Goal: Check status: Check status

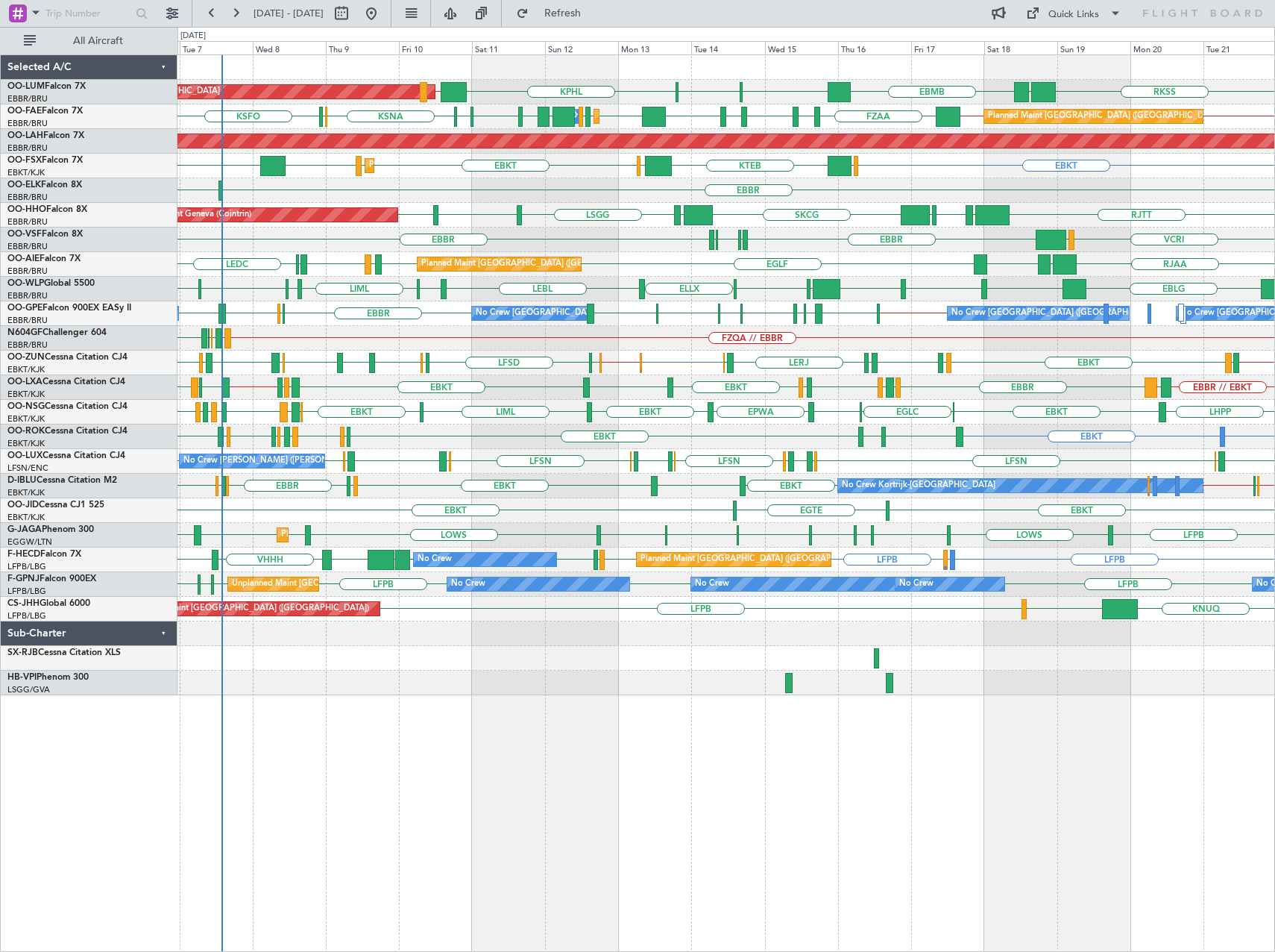
click at [598, 447] on div "RKSS UBBB EBMB [PERSON_NAME] KIAD KPHL LRSB // EBMB Planned Maint [GEOGRAPHIC_D…" at bounding box center [726, 376] width 1097 height 640
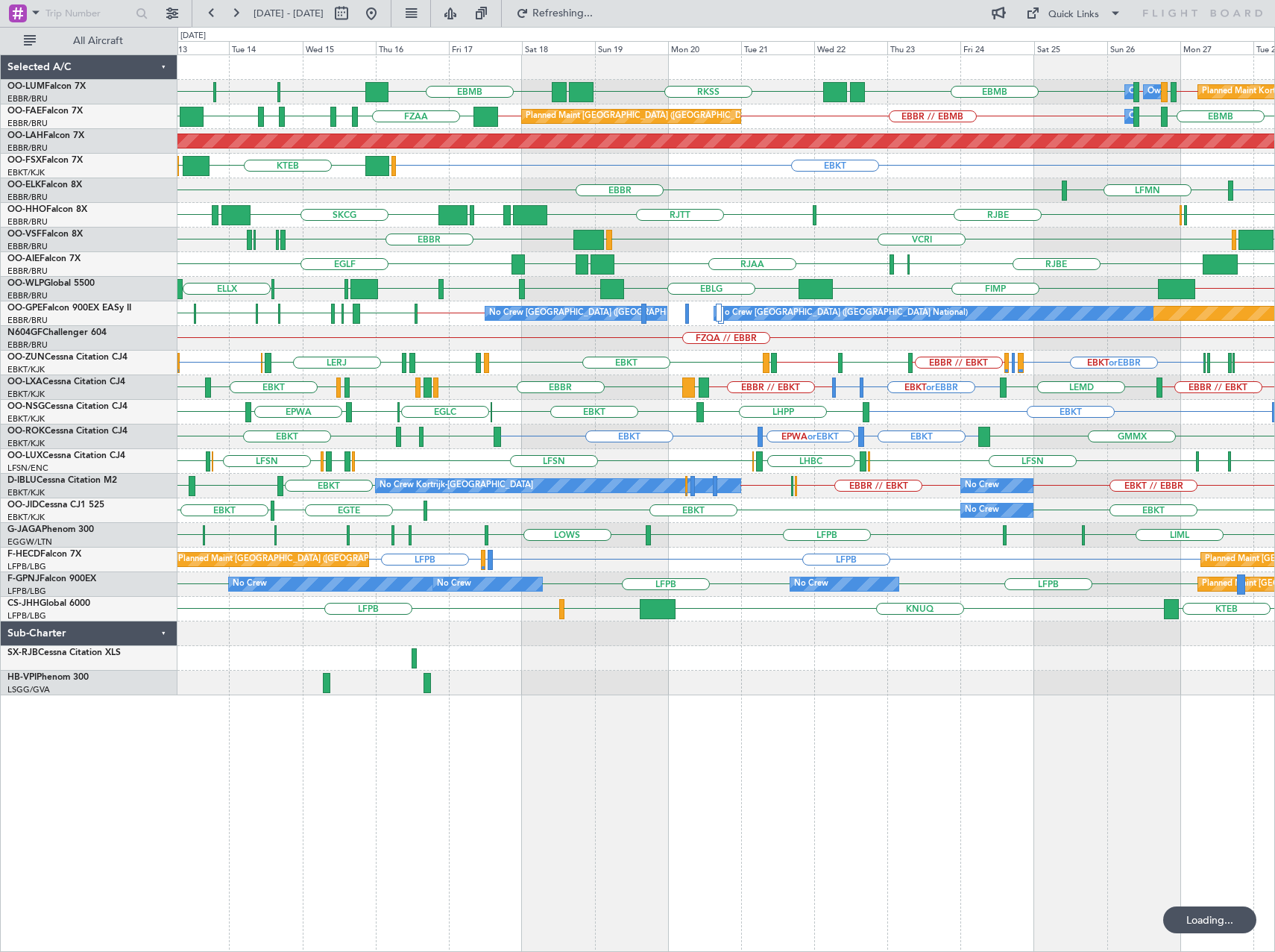
click at [835, 367] on div "EBKT EBBR // EBKT EBKT // EBBR EBKT or EBBR LEPA or [GEOGRAPHIC_DATA] LFML or E…" at bounding box center [726, 363] width 1097 height 25
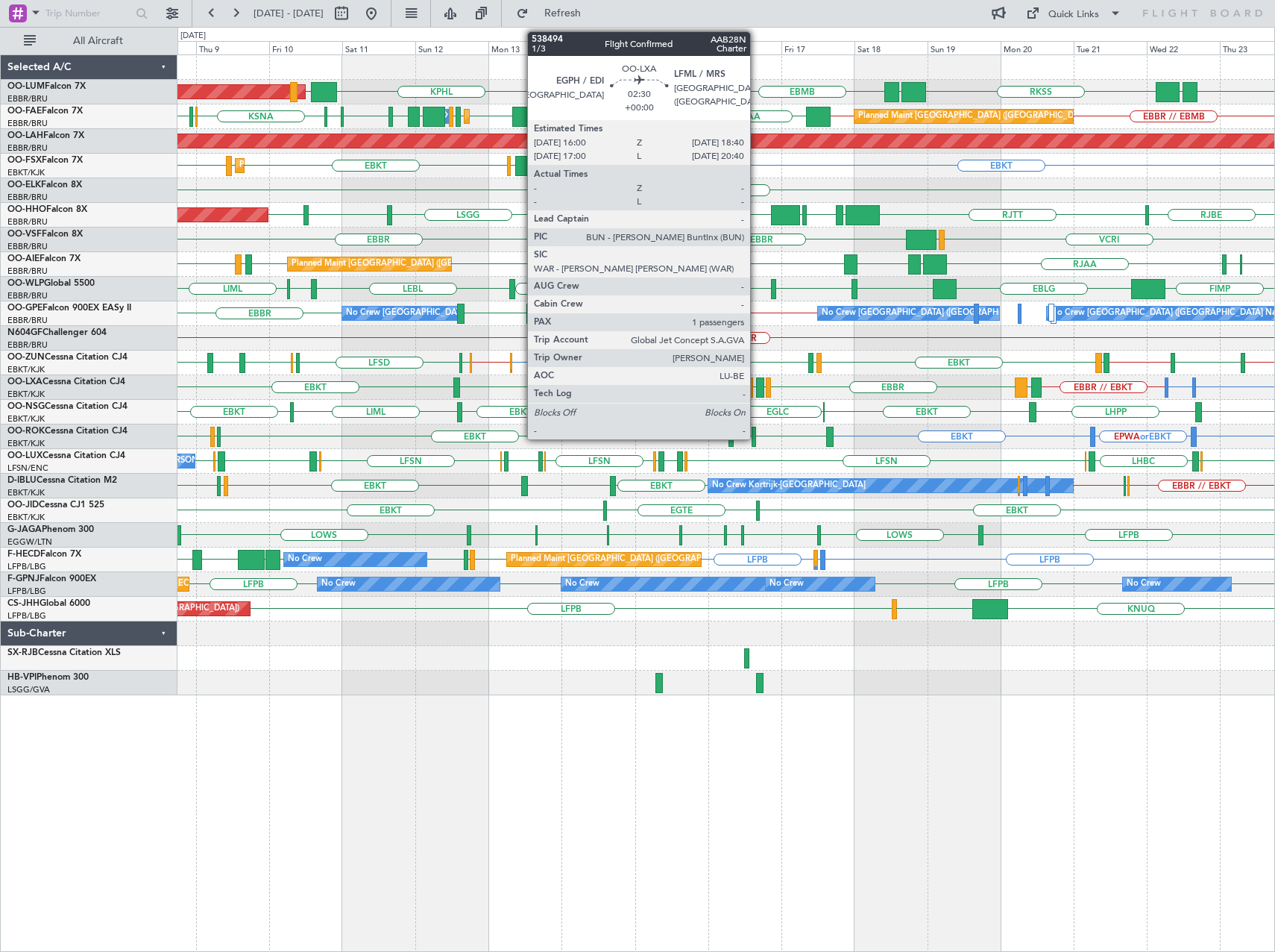
click at [764, 391] on div at bounding box center [760, 388] width 8 height 20
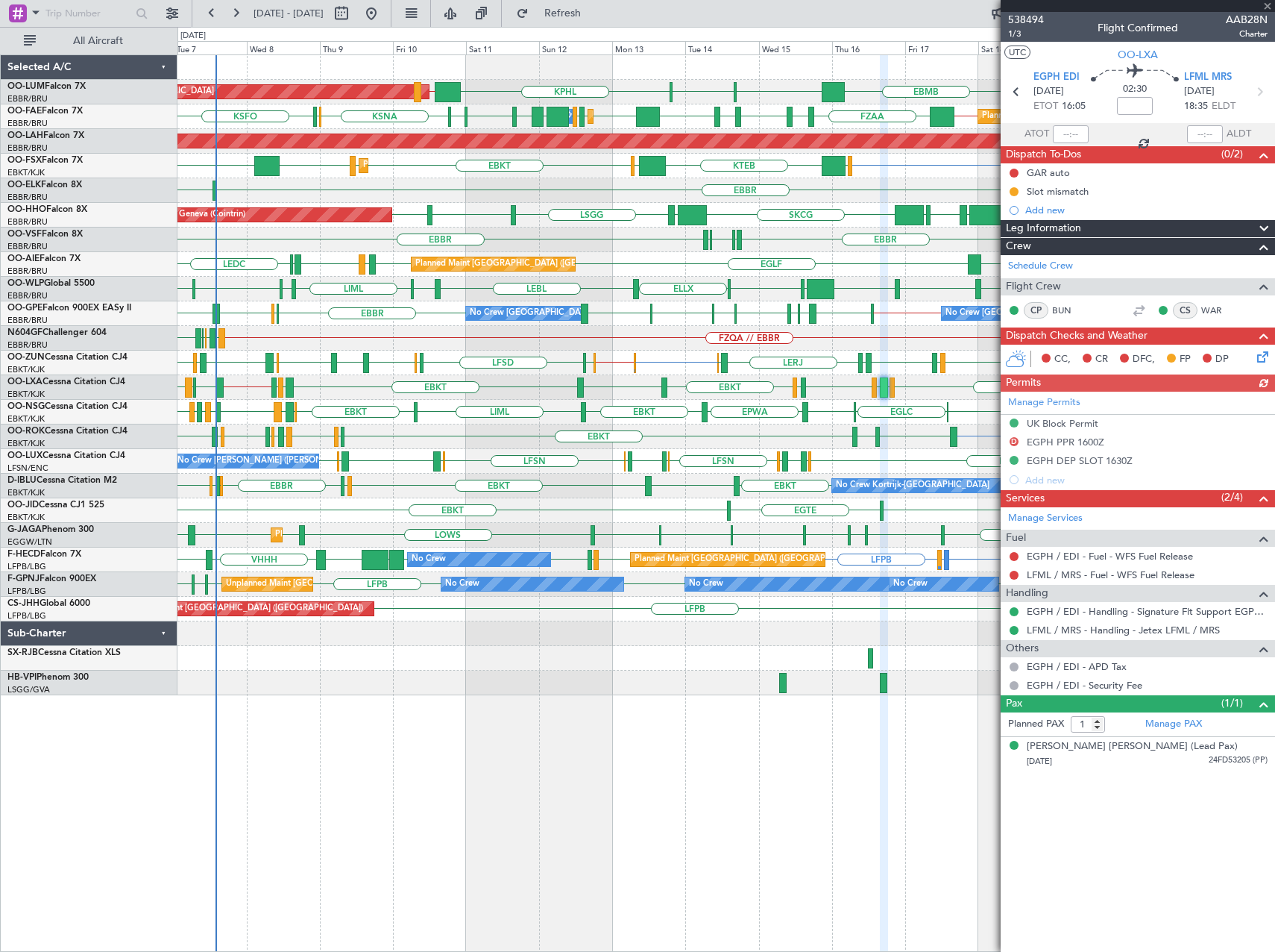
click at [1269, 6] on div at bounding box center [1138, 6] width 274 height 12
click at [1266, 7] on span at bounding box center [1267, 7] width 15 height 14
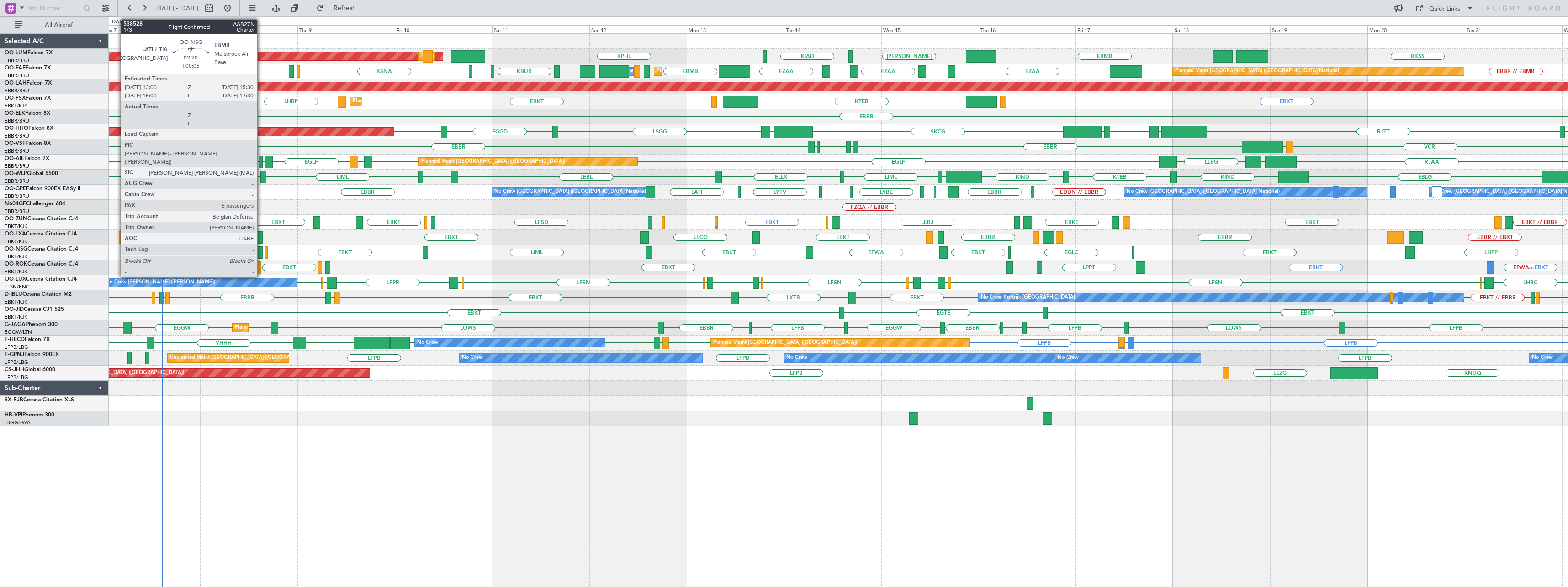
click at [261, 253] on div at bounding box center [257, 253] width 10 height 12
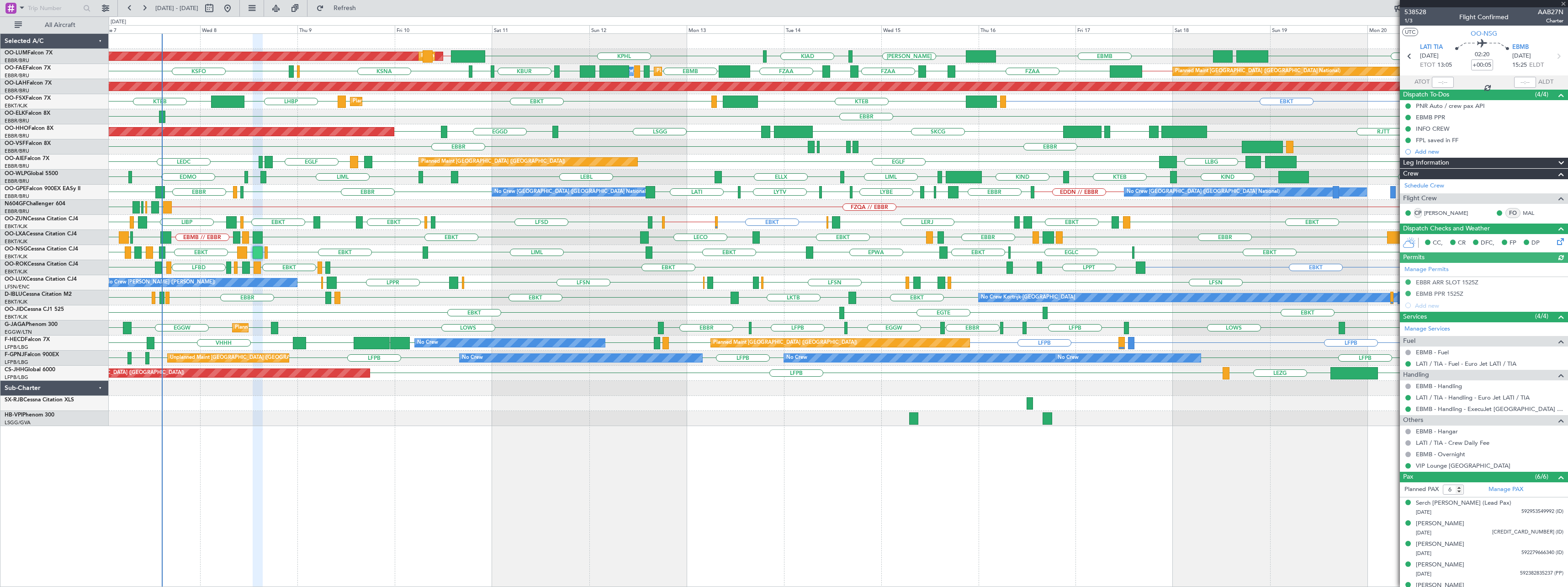
scroll to position [33, 0]
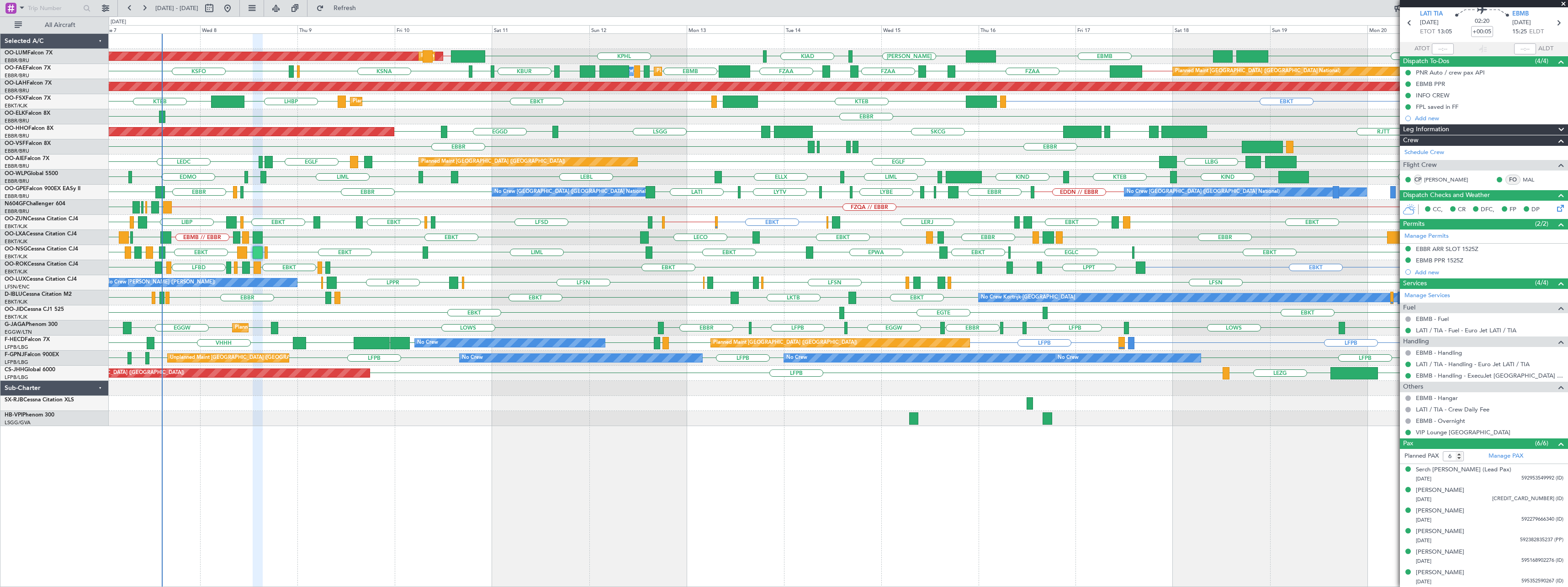
click at [781, 3] on span at bounding box center [1563, 4] width 9 height 9
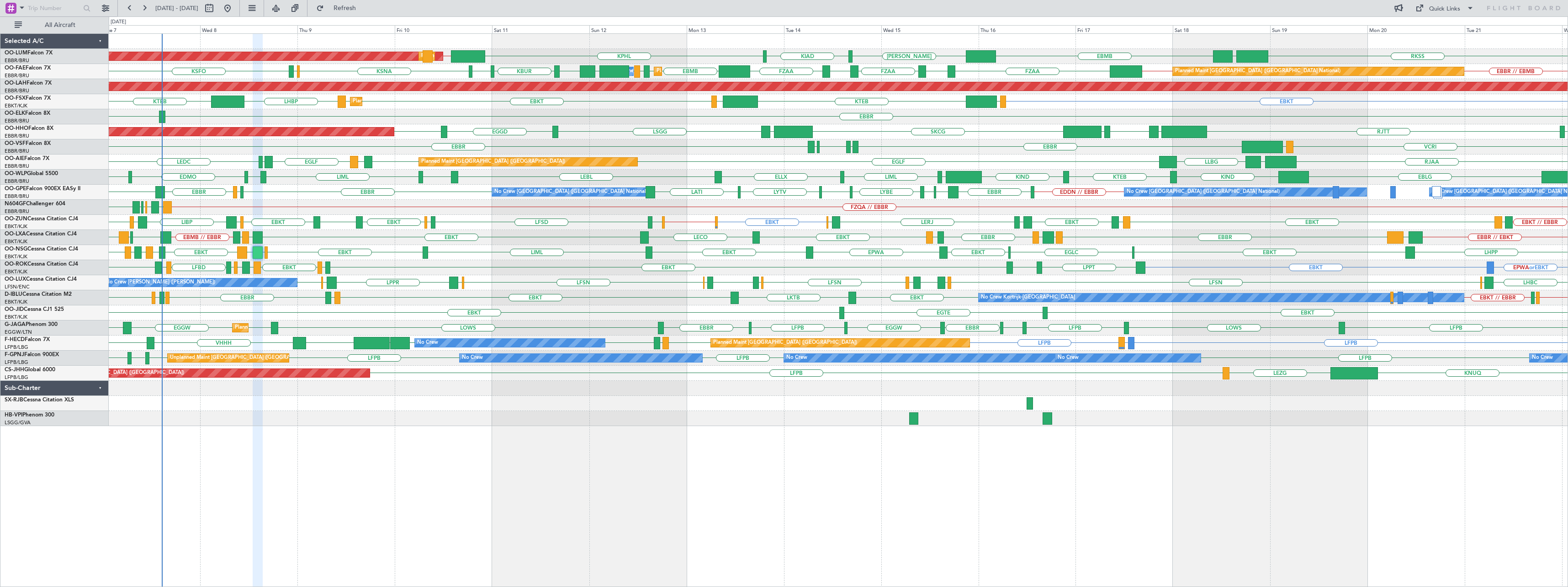
type input "0"
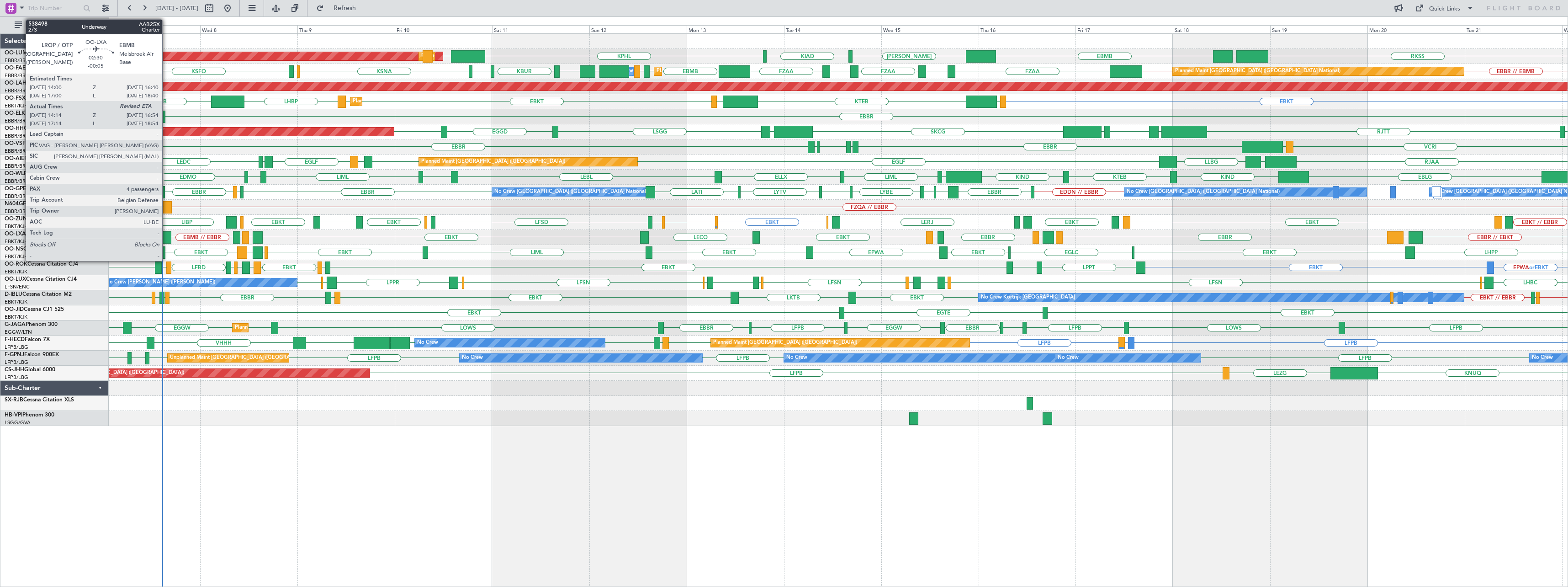
click at [166, 234] on div at bounding box center [166, 237] width 11 height 12
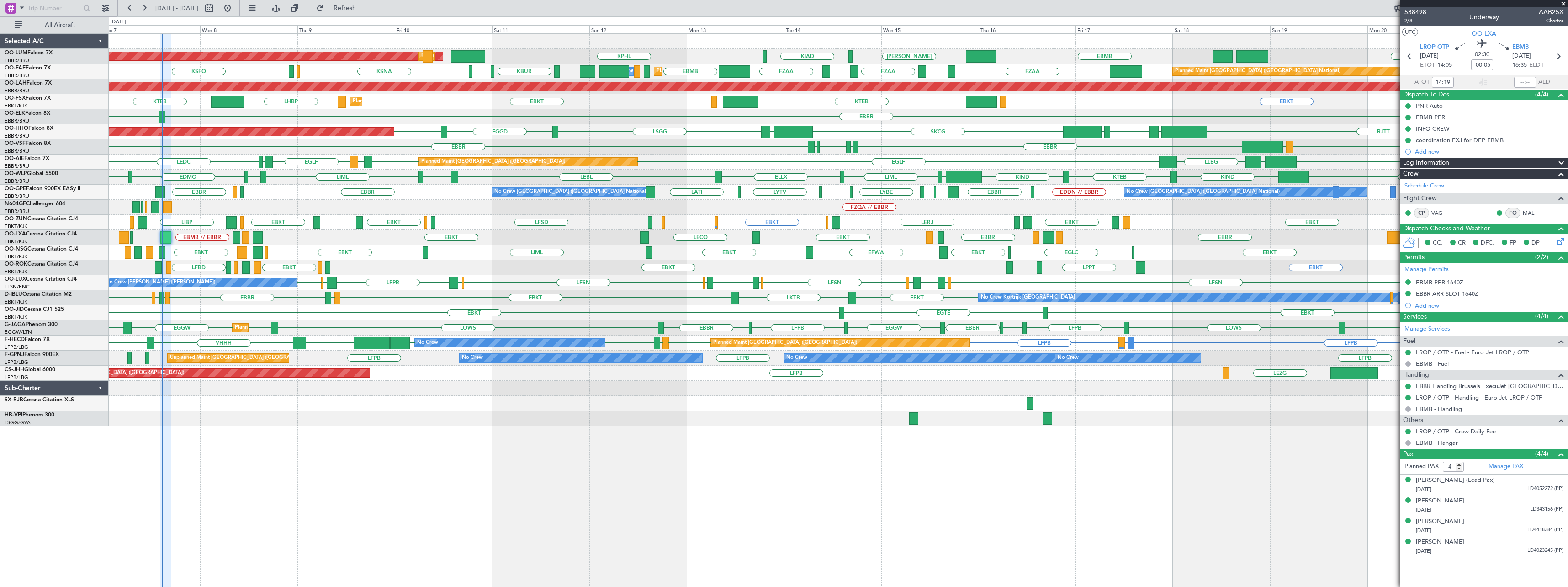
click at [781, 2] on span at bounding box center [1563, 4] width 9 height 9
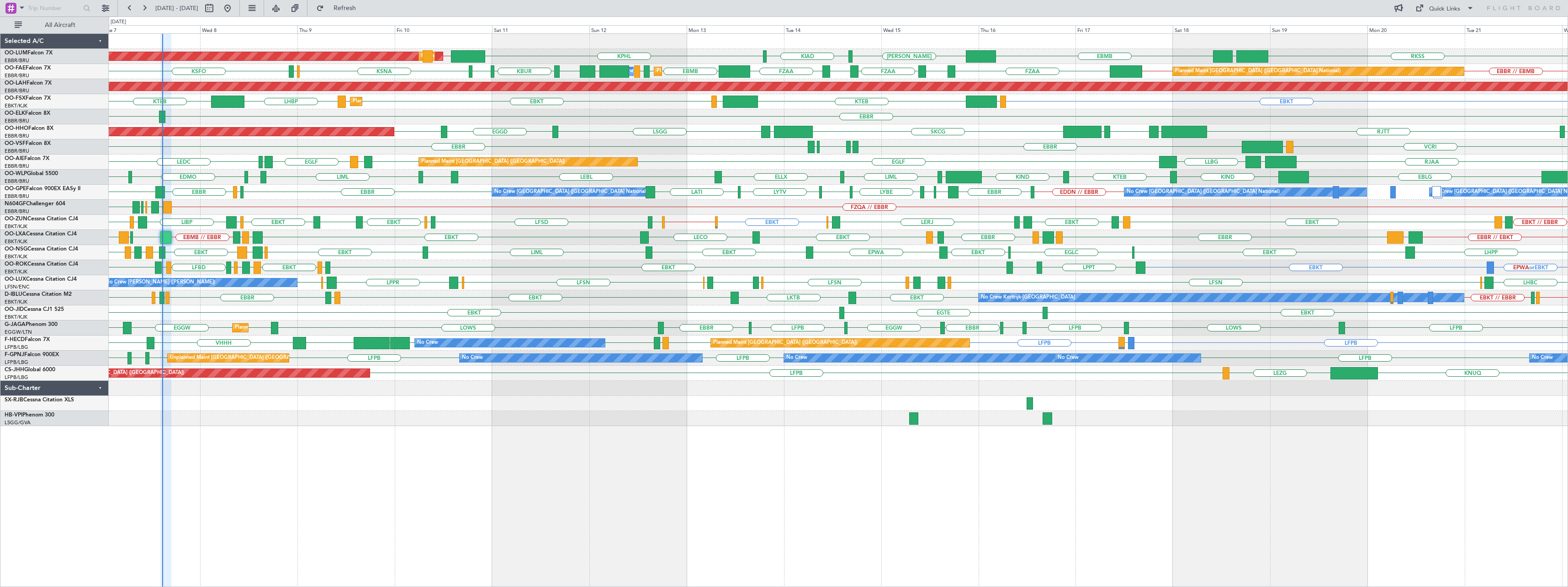
type input "0"
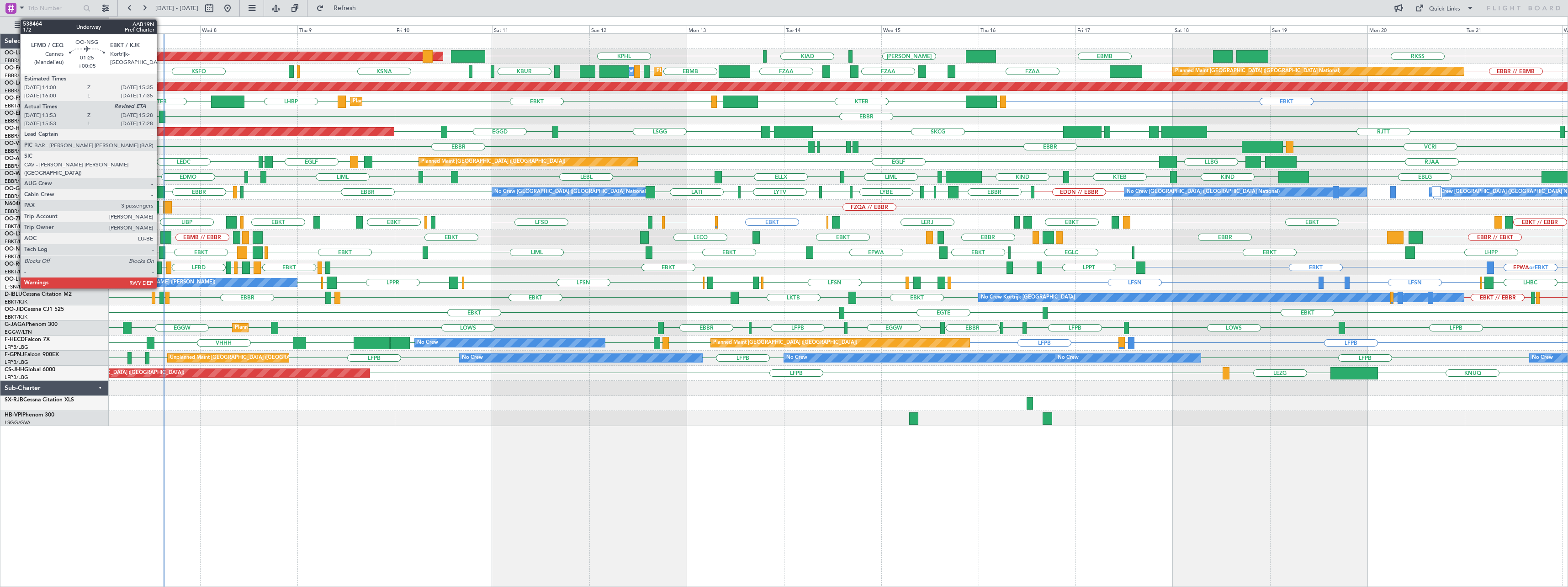
click at [161, 252] on div at bounding box center [162, 253] width 7 height 12
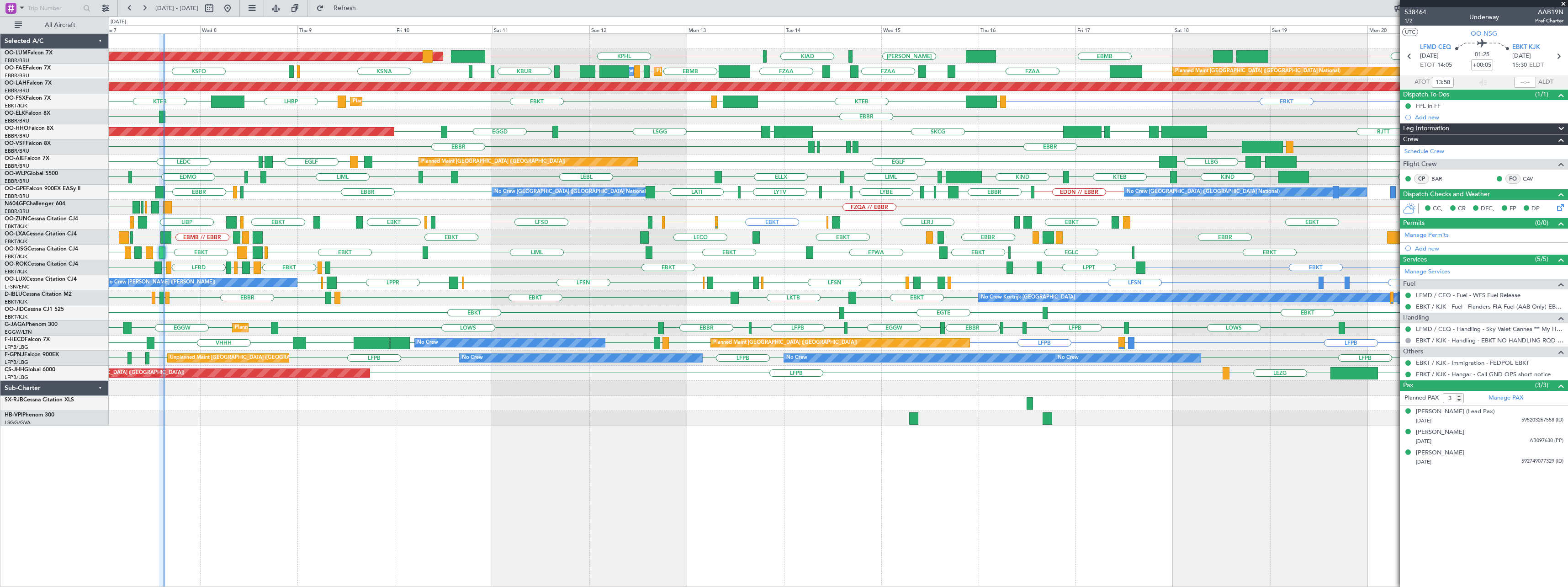
click at [781, 3] on span at bounding box center [1563, 4] width 9 height 9
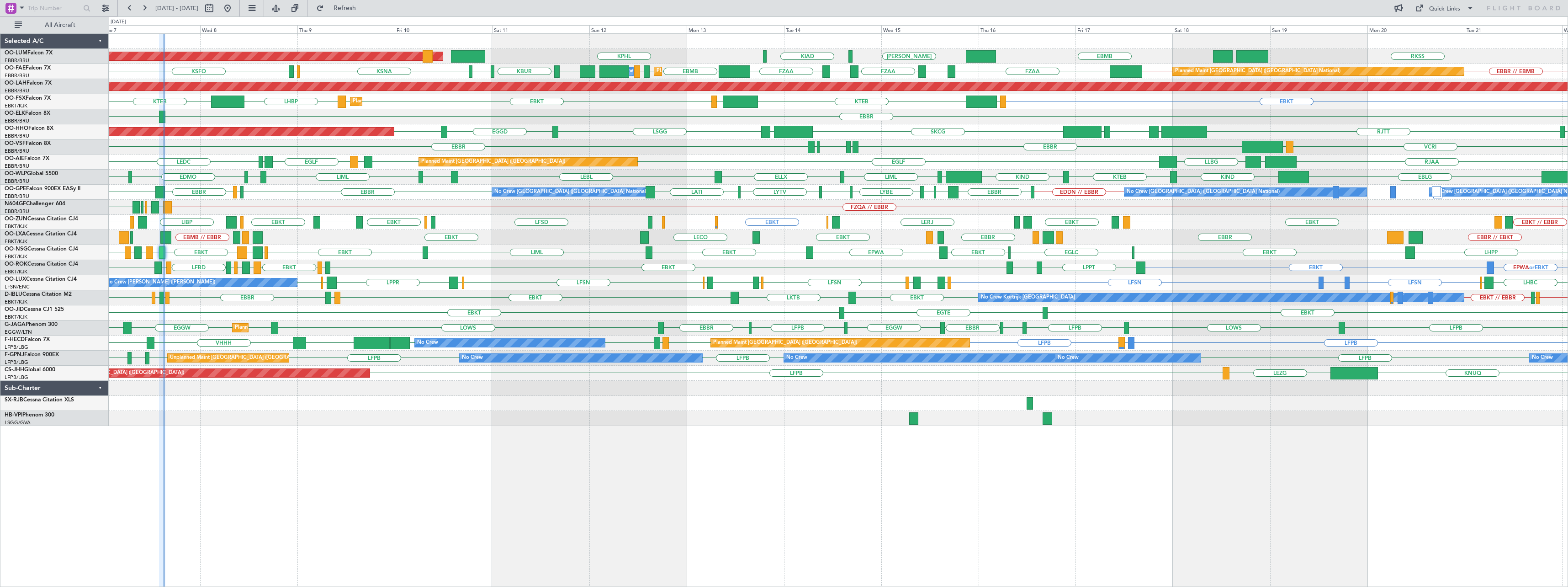
type input "0"
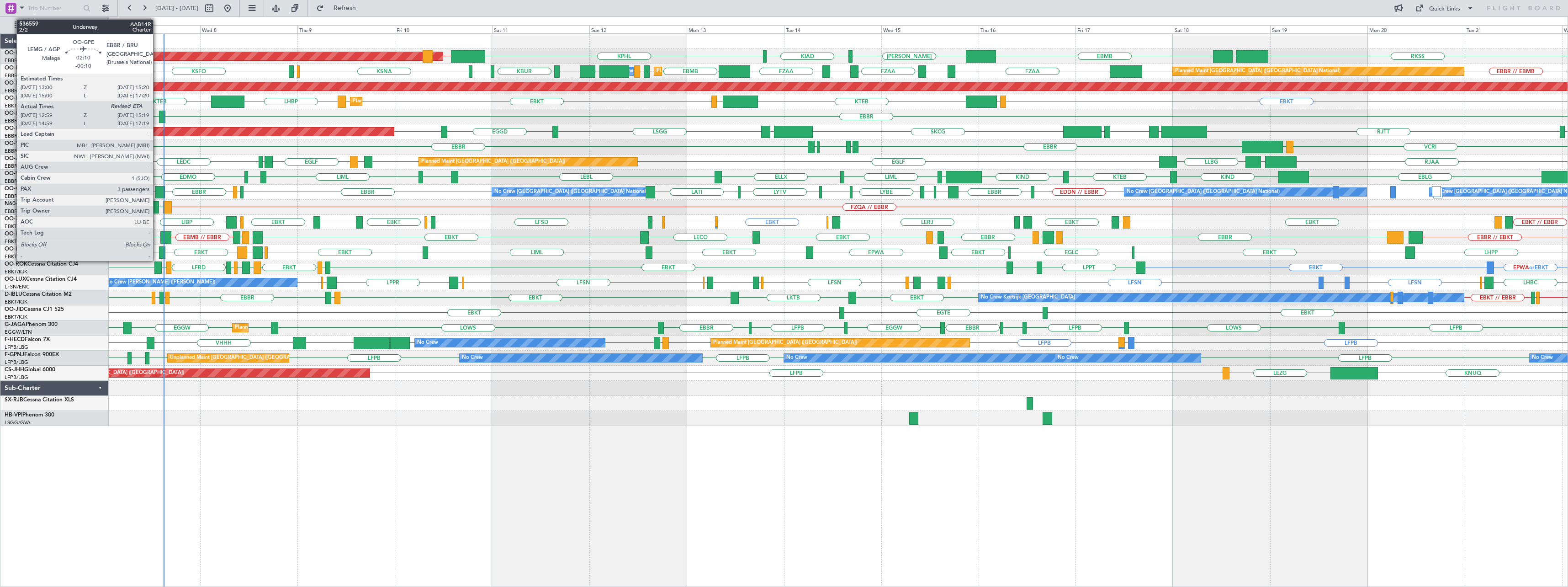
click at [157, 194] on div at bounding box center [160, 192] width 10 height 12
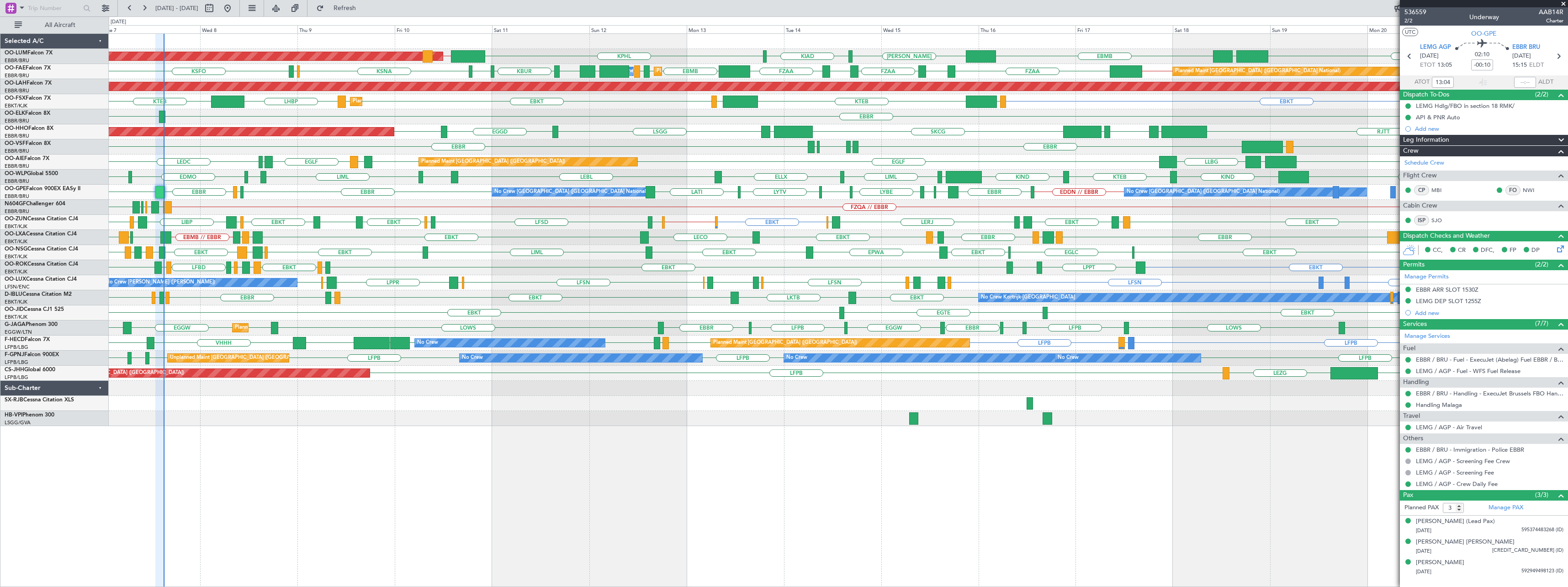
click at [781, 5] on span at bounding box center [1563, 4] width 9 height 9
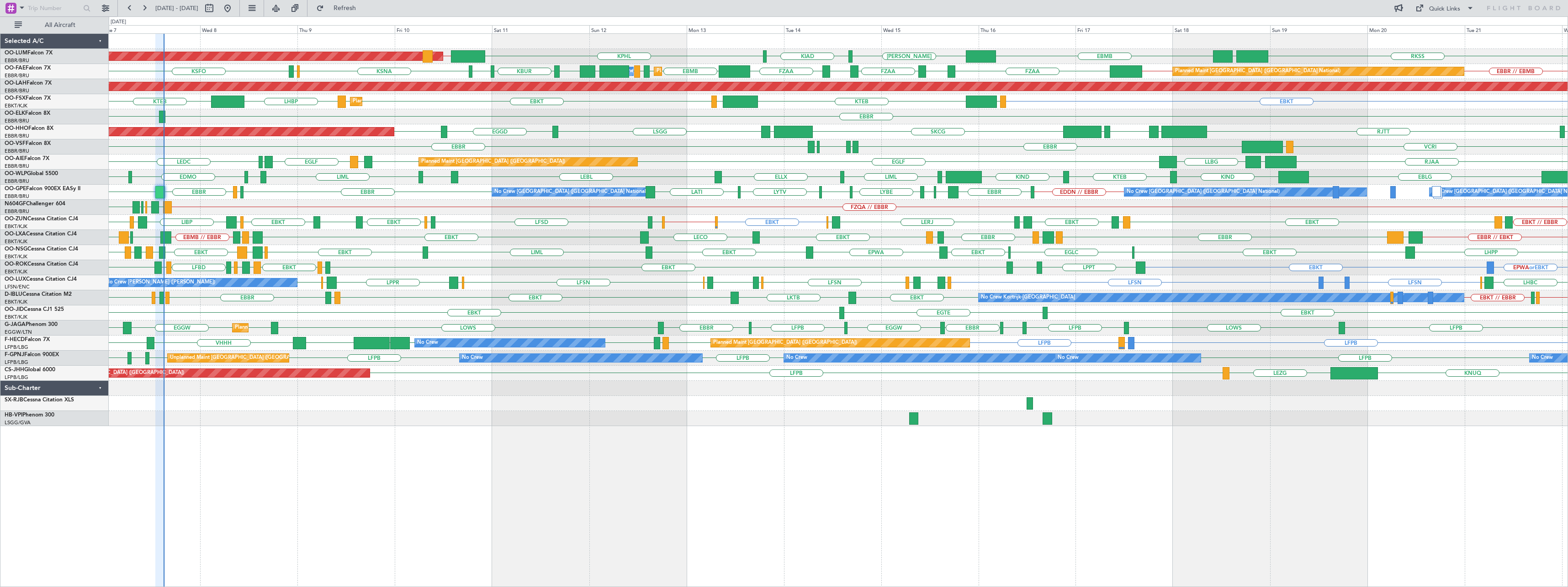
type input "0"
